Goal: Task Accomplishment & Management: Complete application form

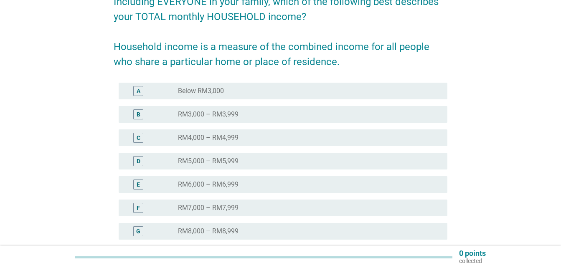
scroll to position [84, 0]
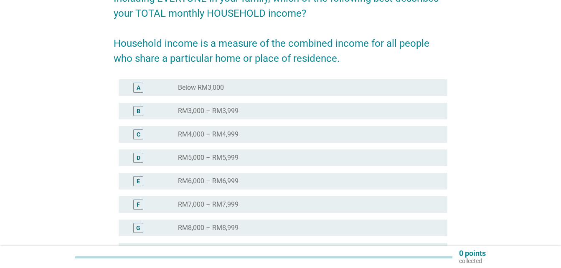
click at [134, 161] on div "D" at bounding box center [138, 158] width 10 height 10
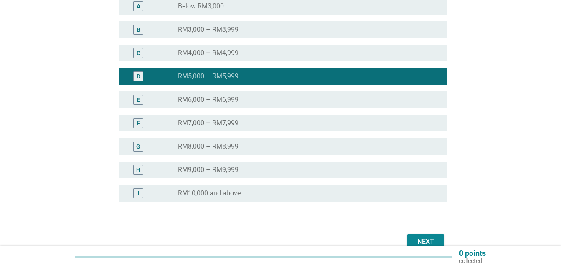
scroll to position [167, 0]
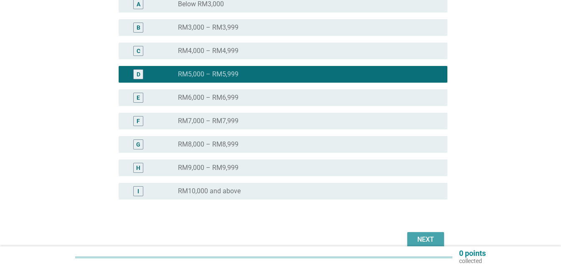
click at [434, 238] on div "Next" at bounding box center [425, 240] width 23 height 10
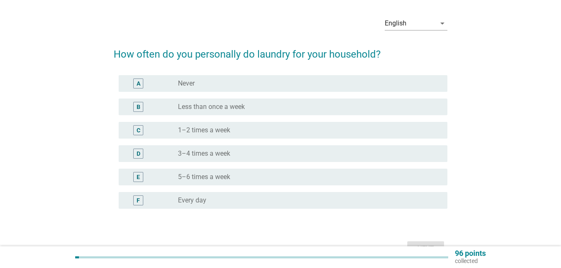
scroll to position [42, 0]
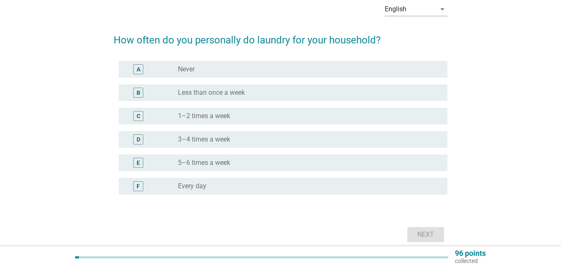
drag, startPoint x: 136, startPoint y: 190, endPoint x: 155, endPoint y: 185, distance: 19.9
click at [136, 190] on div "F" at bounding box center [138, 186] width 10 height 10
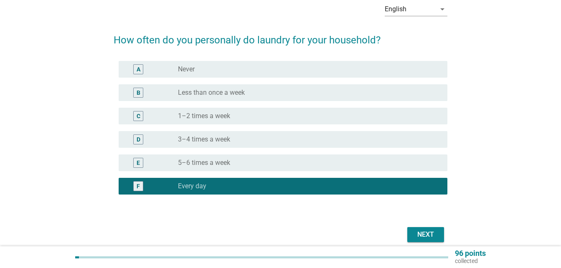
click at [426, 240] on button "Next" at bounding box center [425, 234] width 37 height 15
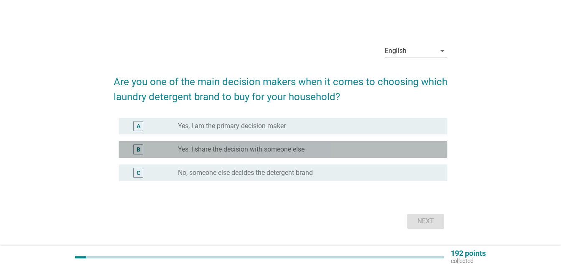
click at [256, 145] on label "Yes, I share the decision with someone else" at bounding box center [241, 149] width 127 height 8
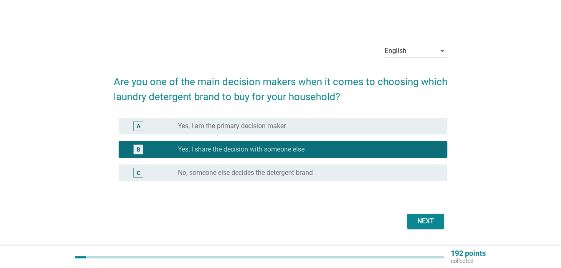
click at [434, 221] on div "Next" at bounding box center [425, 221] width 23 height 10
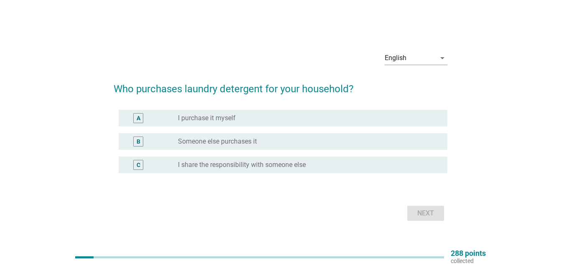
click at [230, 118] on label "I purchase it myself" at bounding box center [207, 118] width 58 height 8
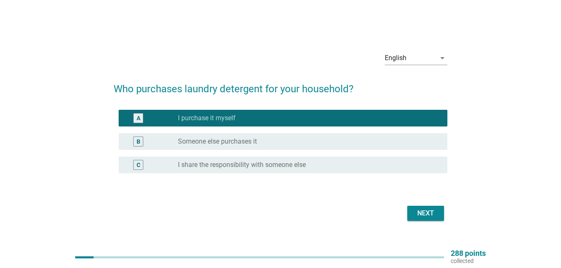
click at [435, 216] on div "Next" at bounding box center [425, 213] width 23 height 10
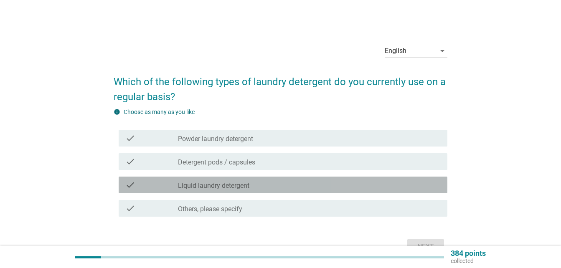
click at [254, 187] on div "check_box_outline_blank Liquid laundry detergent" at bounding box center [309, 185] width 263 height 10
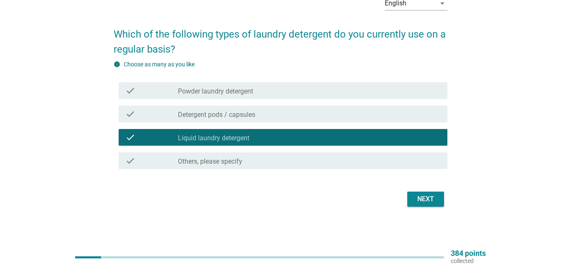
scroll to position [48, 0]
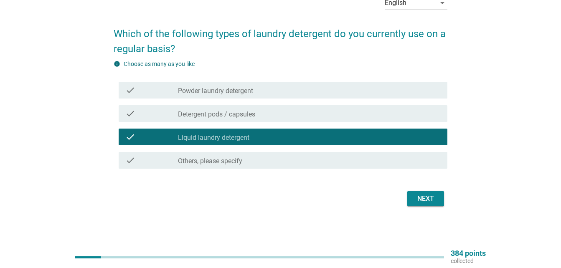
click at [429, 198] on div "Next" at bounding box center [425, 199] width 23 height 10
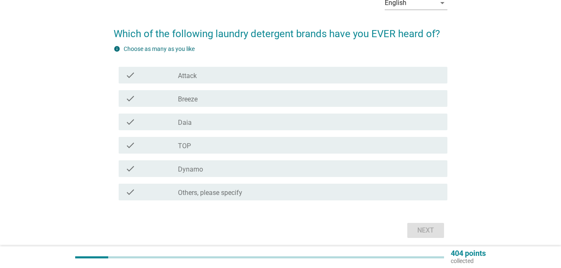
scroll to position [0, 0]
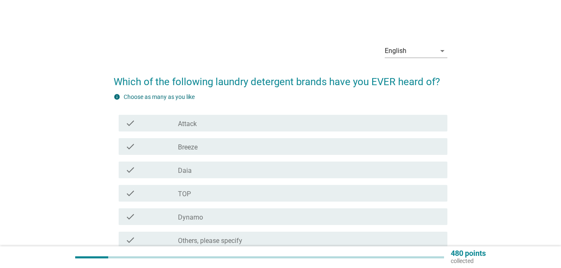
click at [223, 125] on div "check_box_outline_blank Attack" at bounding box center [309, 123] width 263 height 10
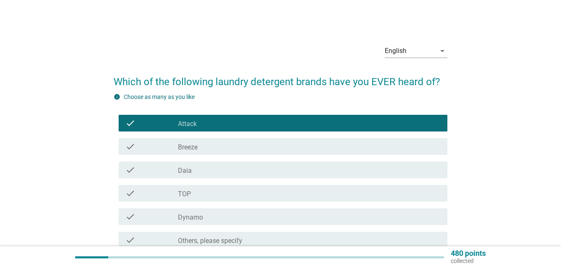
click at [221, 120] on div "check_box_outline_blank Attack" at bounding box center [309, 123] width 263 height 10
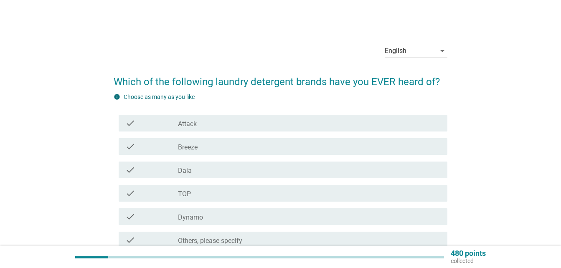
click at [218, 148] on div "check_box_outline_blank Breeze" at bounding box center [309, 147] width 263 height 10
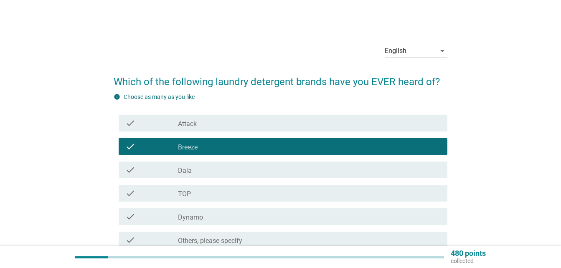
scroll to position [42, 0]
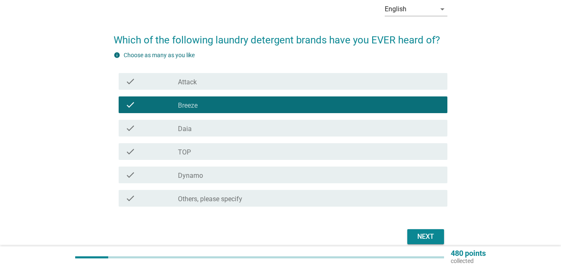
click at [226, 155] on div "check_box_outline_blank TOP" at bounding box center [309, 152] width 263 height 10
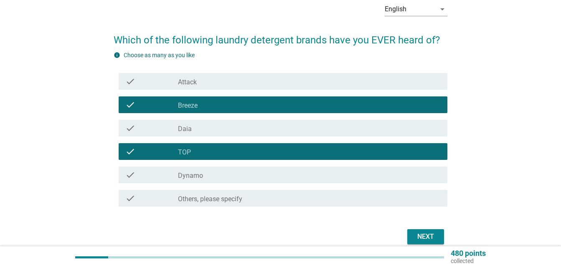
click at [223, 171] on div "check_box_outline_blank Dynamo" at bounding box center [309, 175] width 263 height 10
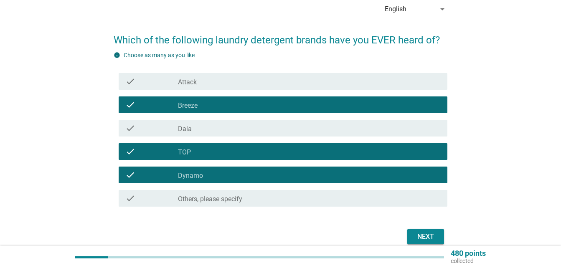
click at [238, 123] on div "check_box_outline_blank Daia" at bounding box center [309, 128] width 263 height 10
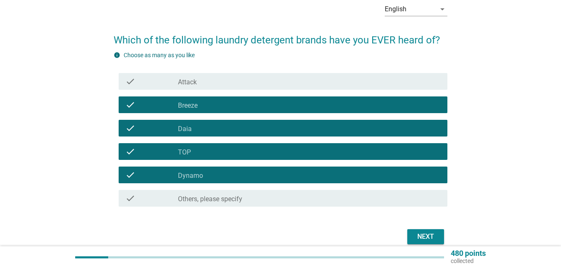
click at [242, 79] on div "check_box_outline_blank Attack" at bounding box center [309, 81] width 263 height 10
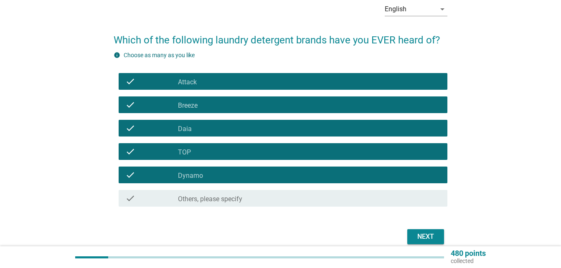
click at [423, 236] on div "Next" at bounding box center [425, 237] width 23 height 10
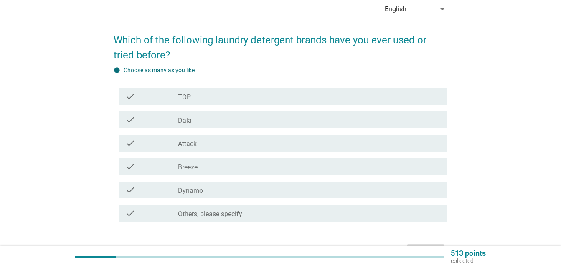
scroll to position [0, 0]
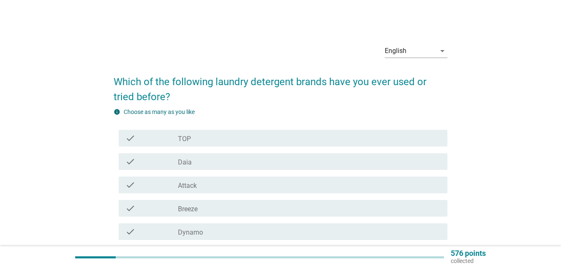
click at [248, 135] on div "check_box_outline_blank TOP" at bounding box center [309, 138] width 263 height 10
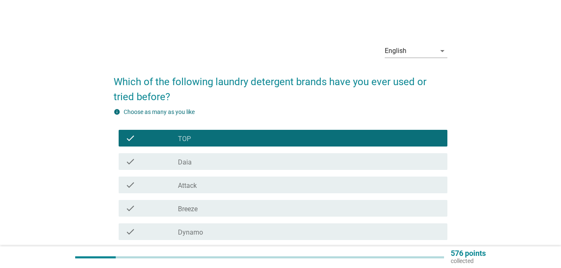
click at [239, 159] on div "check_box_outline_blank Daia" at bounding box center [309, 162] width 263 height 10
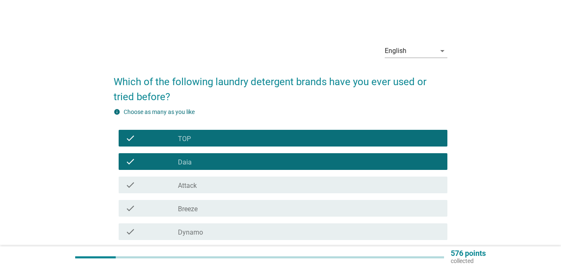
scroll to position [42, 0]
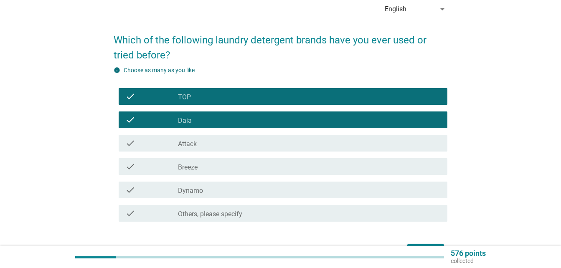
click at [237, 169] on div "check_box_outline_blank Breeze" at bounding box center [309, 167] width 263 height 10
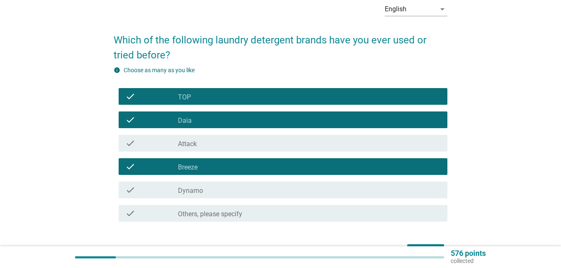
click at [234, 190] on div "check_box_outline_blank Dynamo" at bounding box center [309, 190] width 263 height 10
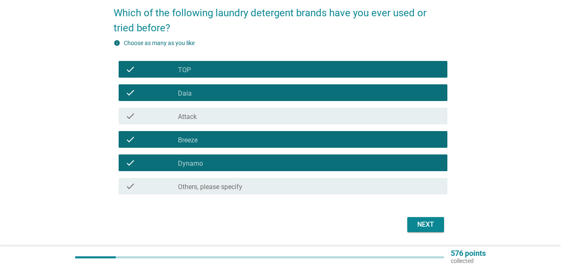
scroll to position [84, 0]
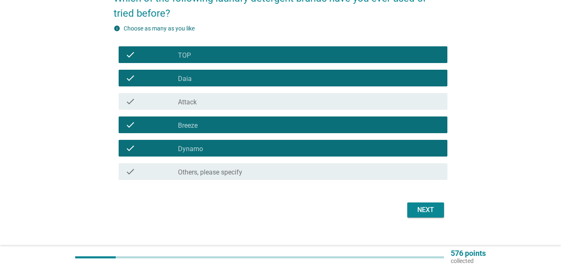
click at [417, 209] on div "Next" at bounding box center [425, 210] width 23 height 10
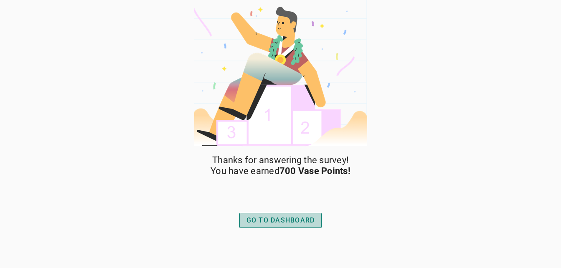
click at [291, 223] on div "GO TO DASHBOARD" at bounding box center [280, 221] width 68 height 10
